Goal: Find specific page/section: Find specific page/section

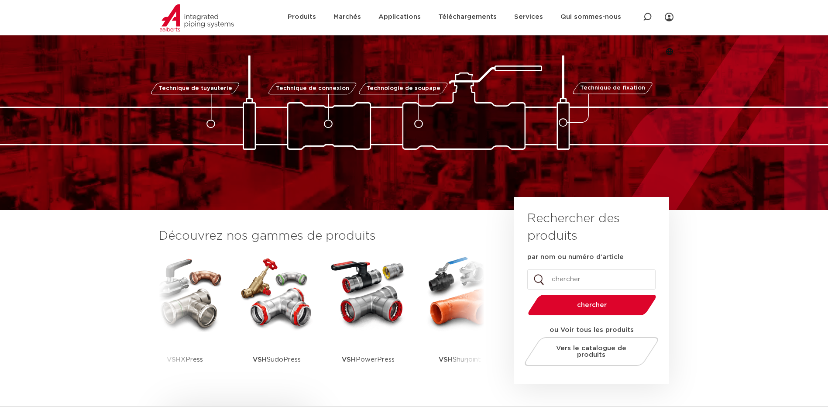
scroll to position [131, 0]
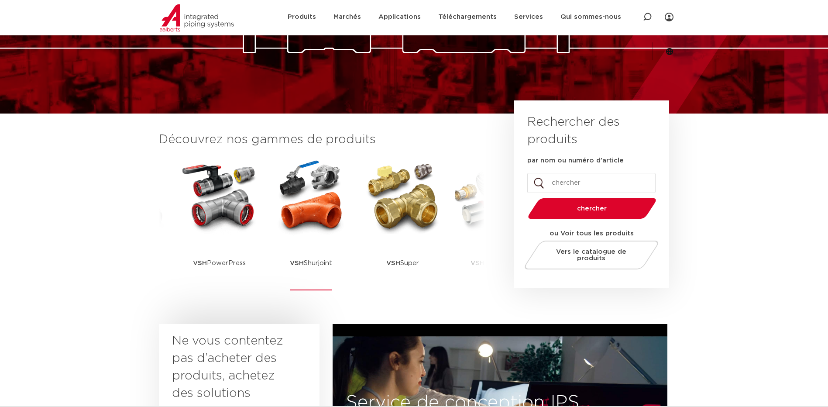
click at [307, 216] on img at bounding box center [311, 196] width 79 height 79
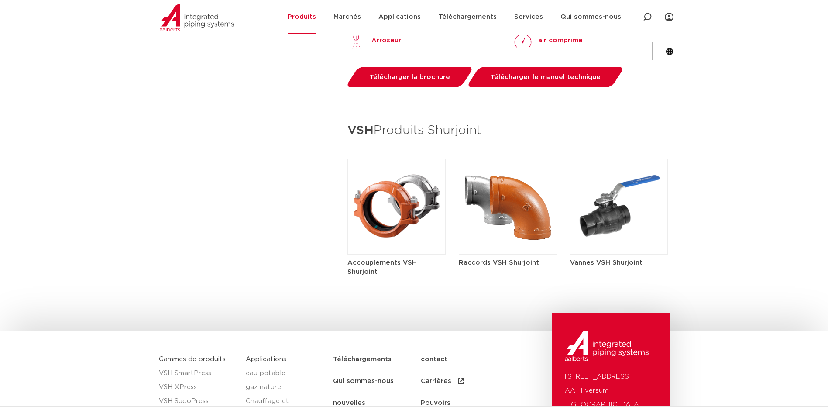
scroll to position [1004, 0]
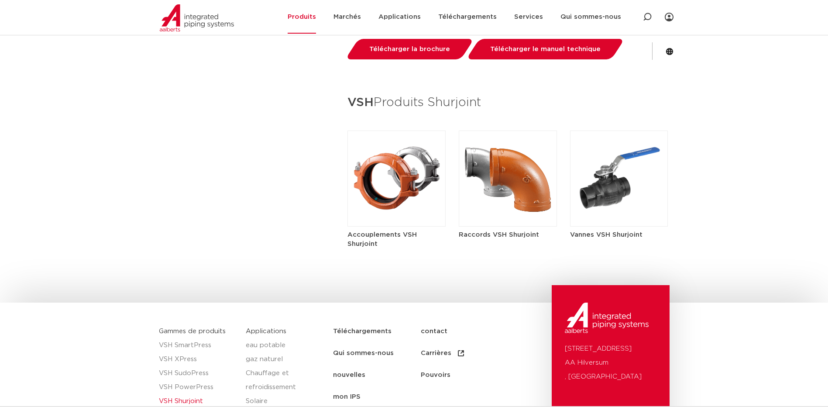
click at [513, 191] on img at bounding box center [508, 178] width 98 height 96
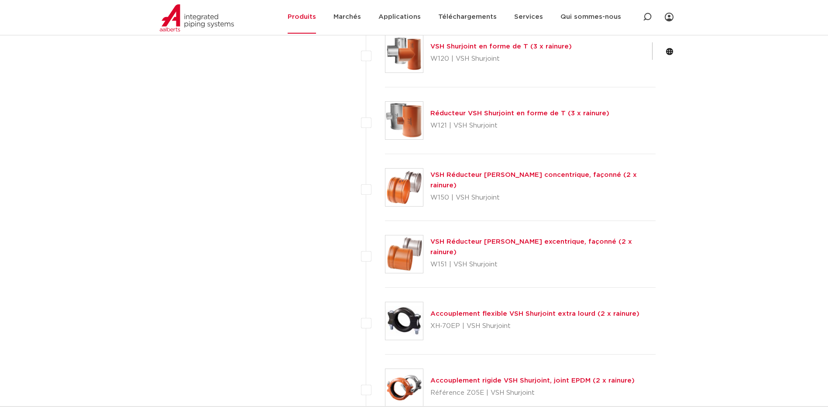
scroll to position [3665, 0]
